Goal: Information Seeking & Learning: Check status

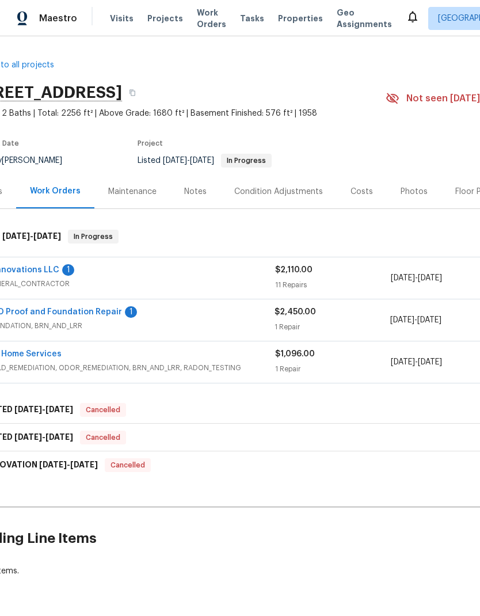
scroll to position [0, 40]
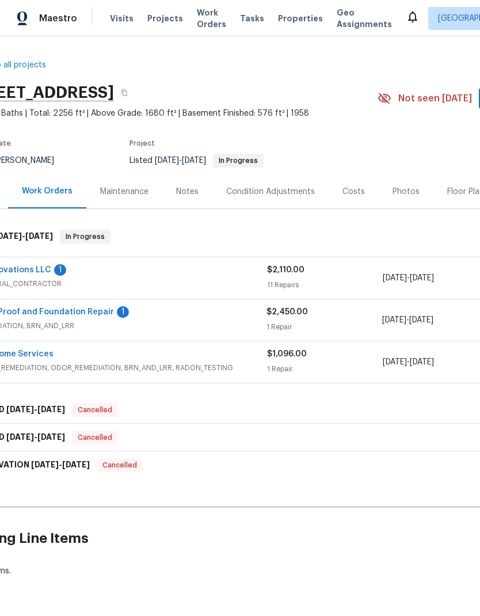
click at [88, 312] on link "H2O Proof and Foundation Repair" at bounding box center [46, 312] width 136 height 8
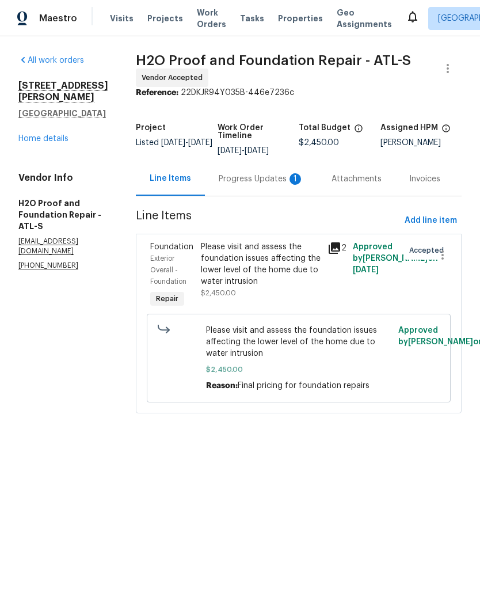
click at [255, 185] on div "Progress Updates 1" at bounding box center [261, 179] width 113 height 34
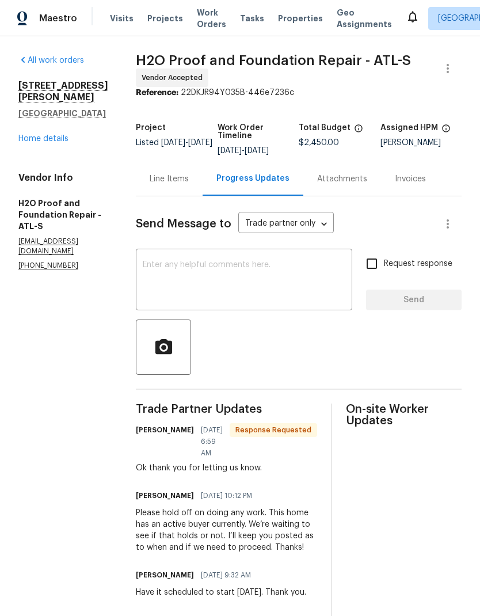
click at [153, 181] on div "Line Items" at bounding box center [169, 179] width 39 height 12
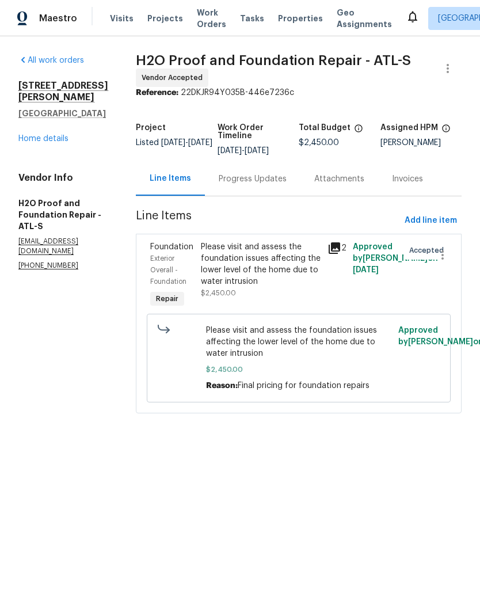
click at [40, 137] on link "Home details" at bounding box center [43, 139] width 50 height 8
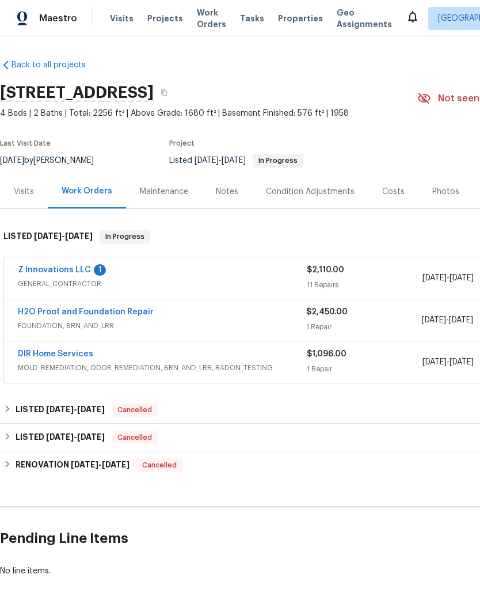
click at [69, 272] on link "Z Innovations LLC" at bounding box center [54, 270] width 73 height 8
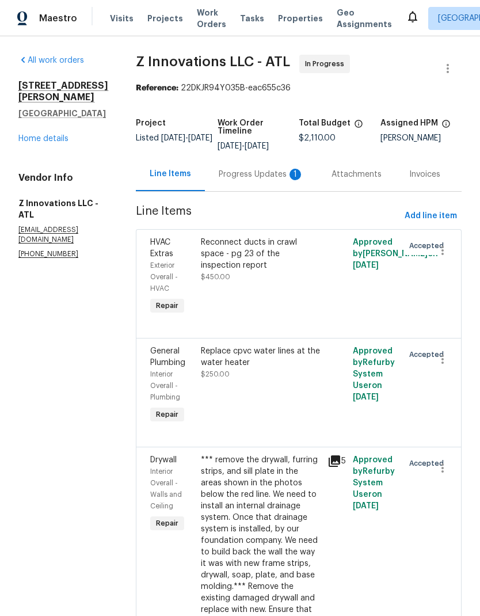
click at [262, 173] on div "Progress Updates 1" at bounding box center [261, 175] width 85 height 12
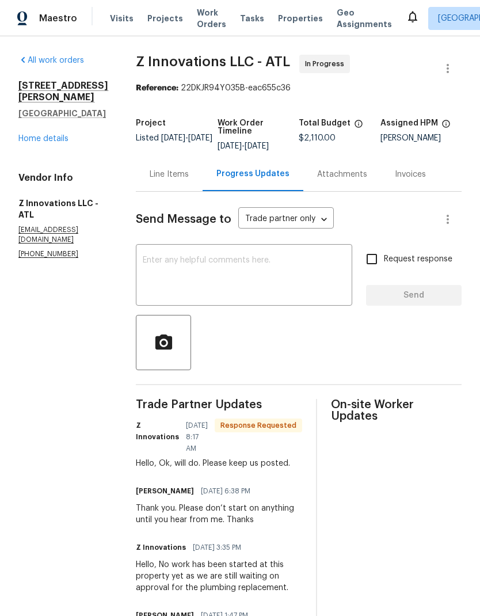
click at [60, 140] on link "Home details" at bounding box center [43, 139] width 50 height 8
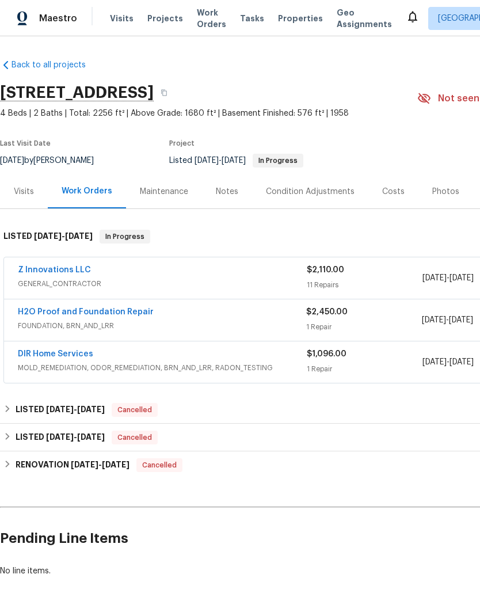
click at [74, 272] on link "Z Innovations LLC" at bounding box center [54, 270] width 73 height 8
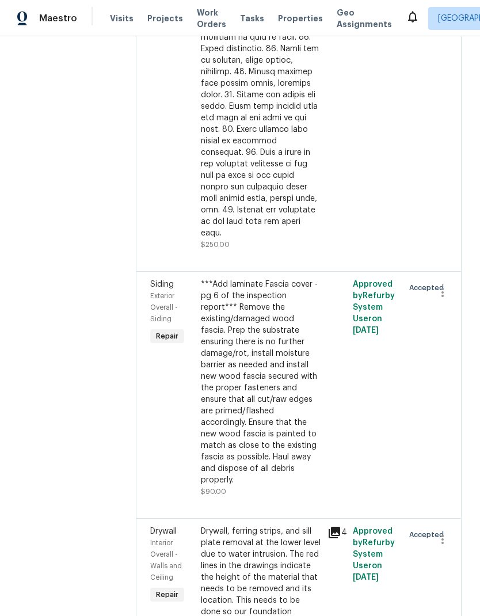
scroll to position [1587, 0]
